Goal: Task Accomplishment & Management: Manage account settings

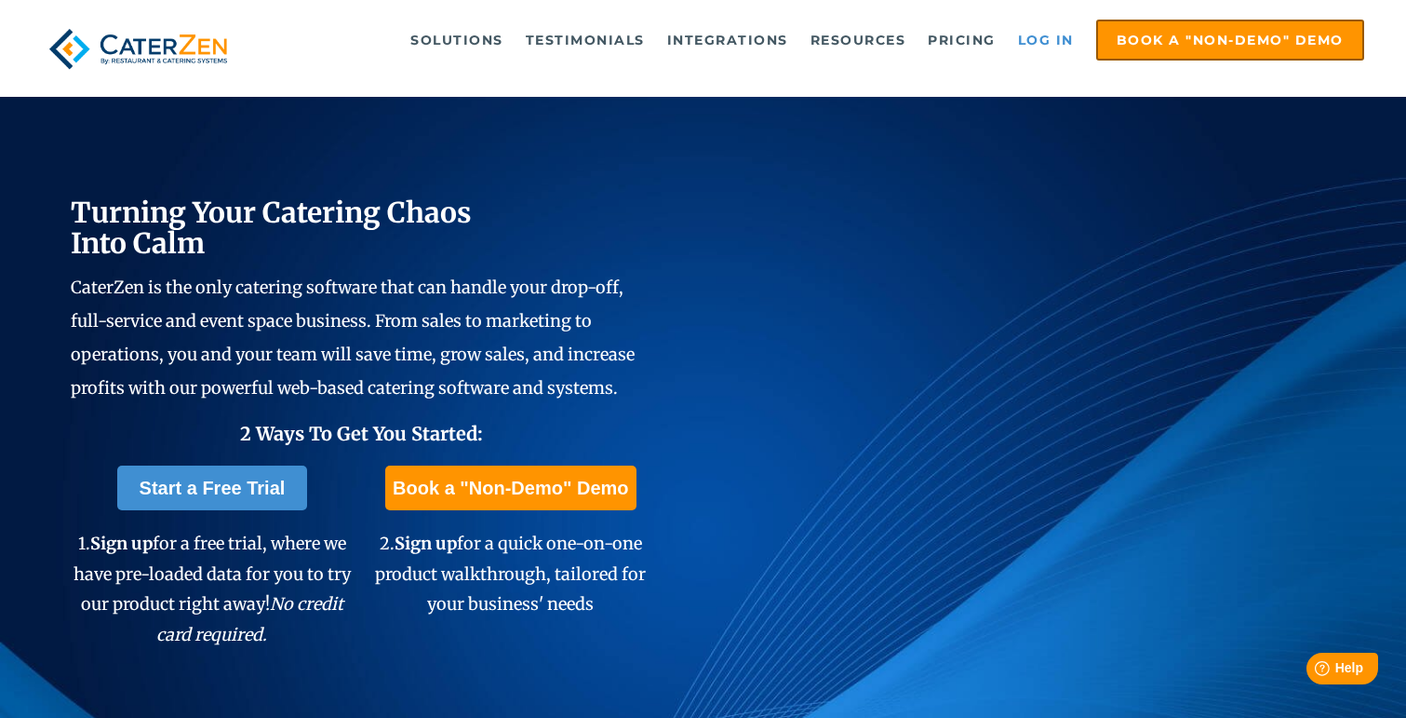
click at [1077, 35] on link "Log in" at bounding box center [1046, 39] width 74 height 37
click at [1034, 44] on link "Log in" at bounding box center [1046, 39] width 74 height 37
click at [1024, 39] on link "Log in" at bounding box center [1046, 39] width 74 height 37
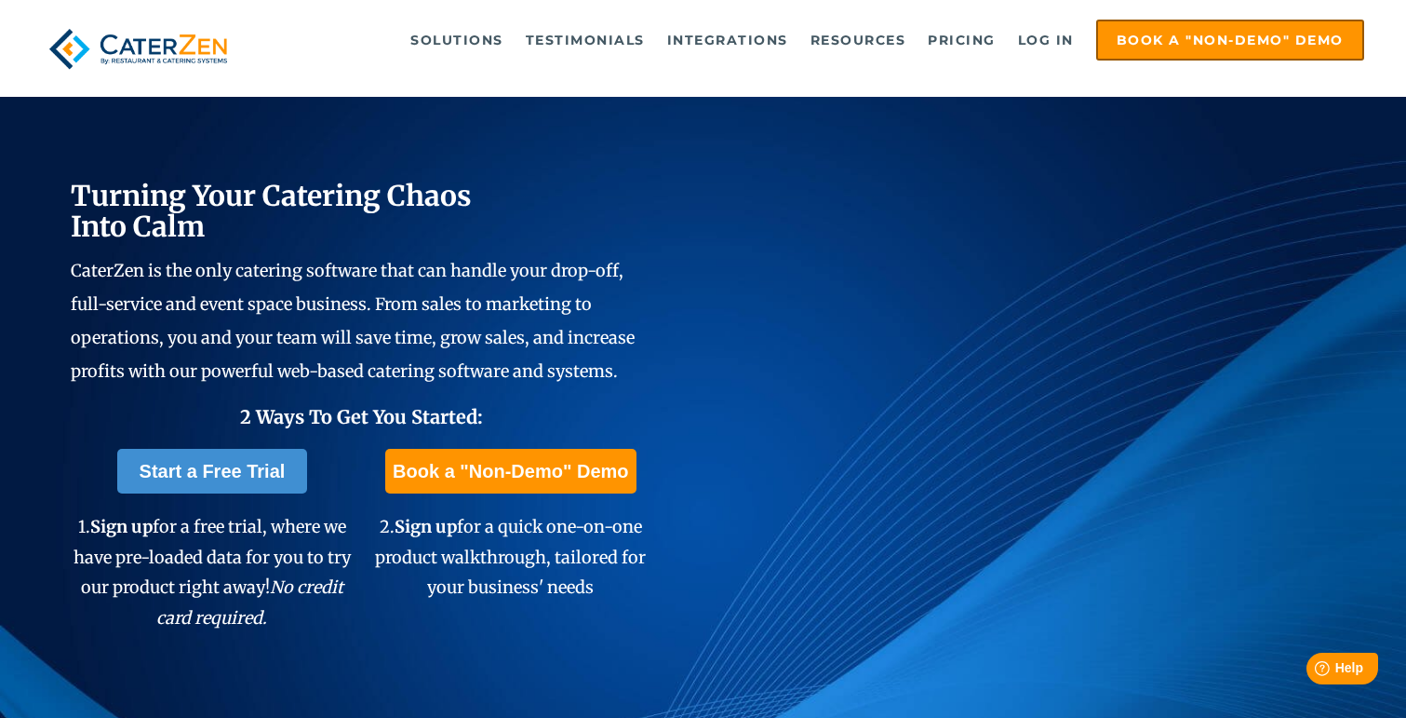
scroll to position [28, 0]
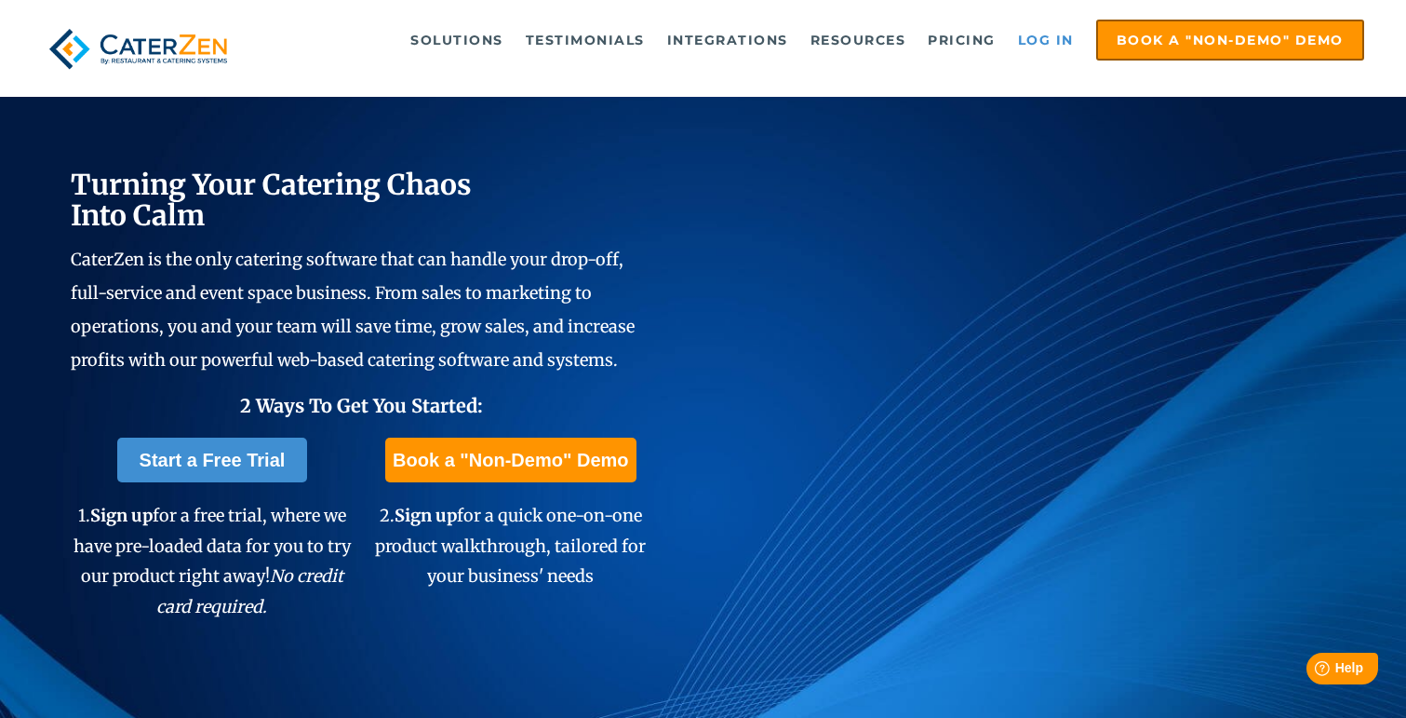
click at [1022, 38] on link "Log in" at bounding box center [1046, 39] width 74 height 37
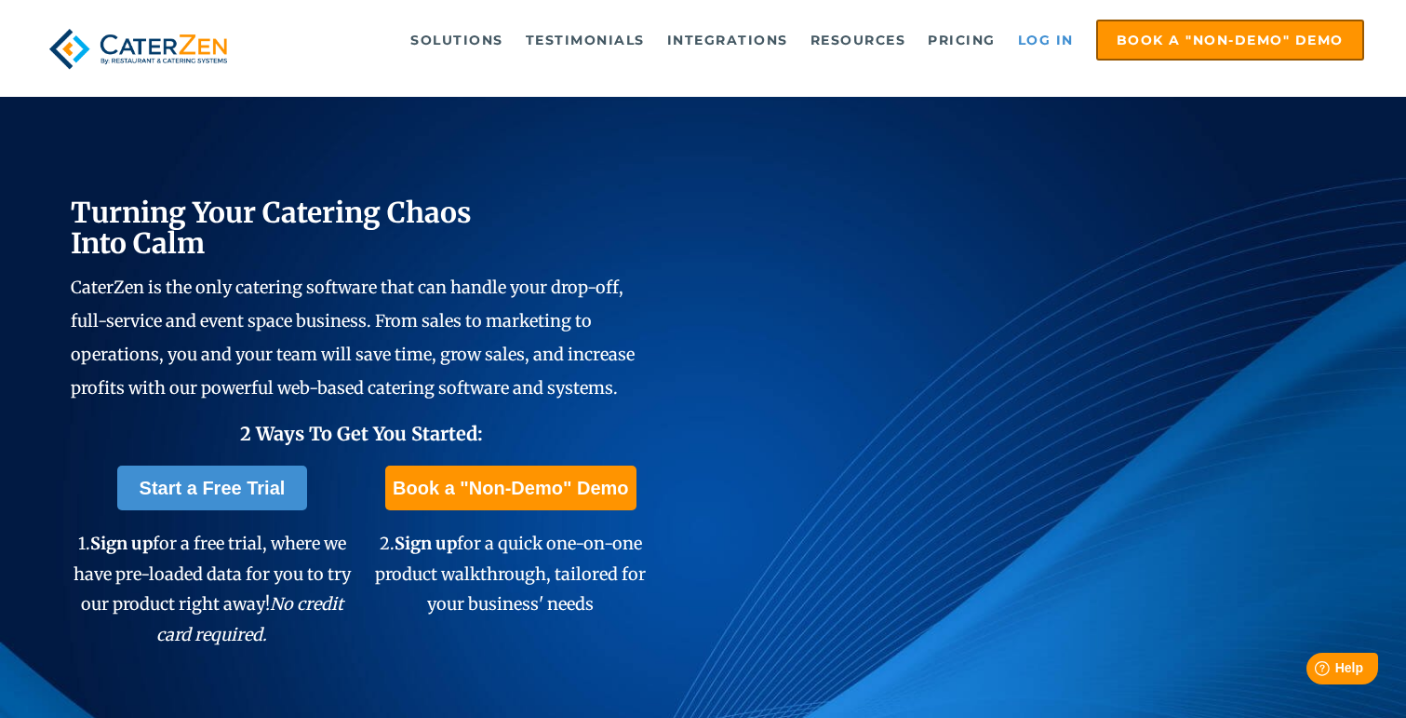
click at [1030, 37] on link "Log in" at bounding box center [1046, 39] width 74 height 37
click at [1047, 40] on link "Log in" at bounding box center [1046, 39] width 74 height 37
